Goal: Find specific page/section: Find specific page/section

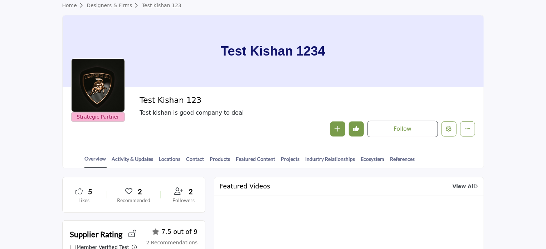
scroll to position [72, 0]
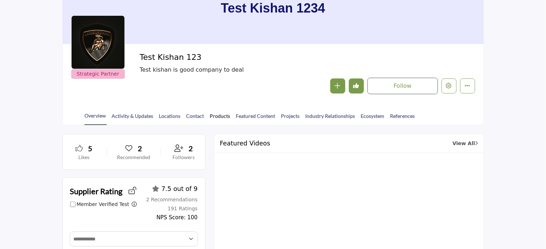
click at [219, 115] on link "Products" at bounding box center [220, 118] width 21 height 13
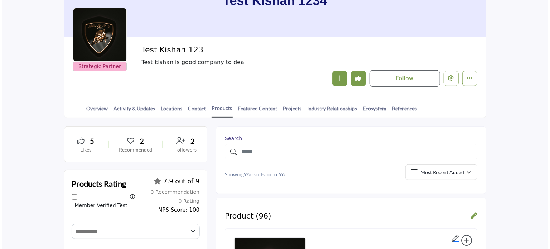
scroll to position [72, 0]
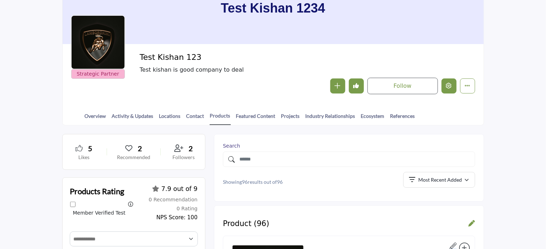
click at [447, 87] on icon "Edit company" at bounding box center [449, 86] width 6 height 6
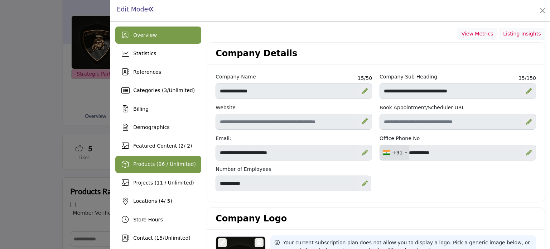
click at [149, 165] on span "Products (96 / Unlimited)" at bounding box center [164, 164] width 63 height 6
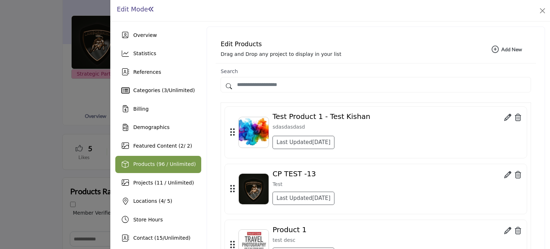
click at [72, 89] on div at bounding box center [275, 124] width 550 height 249
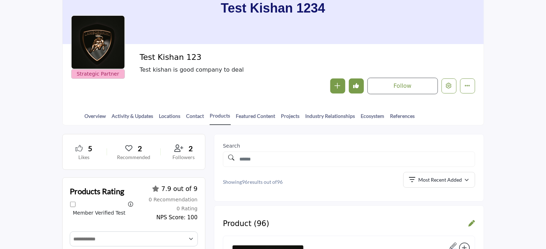
drag, startPoint x: 137, startPoint y: 54, endPoint x: 206, endPoint y: 55, distance: 68.4
click at [206, 55] on div "Strategic Partner Strategic Partner Test Kishan 123 Test kishan is good company…" at bounding box center [273, 74] width 404 height 42
copy h2 "Test Kishan 123"
click at [448, 88] on icon "Edit company" at bounding box center [449, 86] width 6 height 6
